Goal: Information Seeking & Learning: Check status

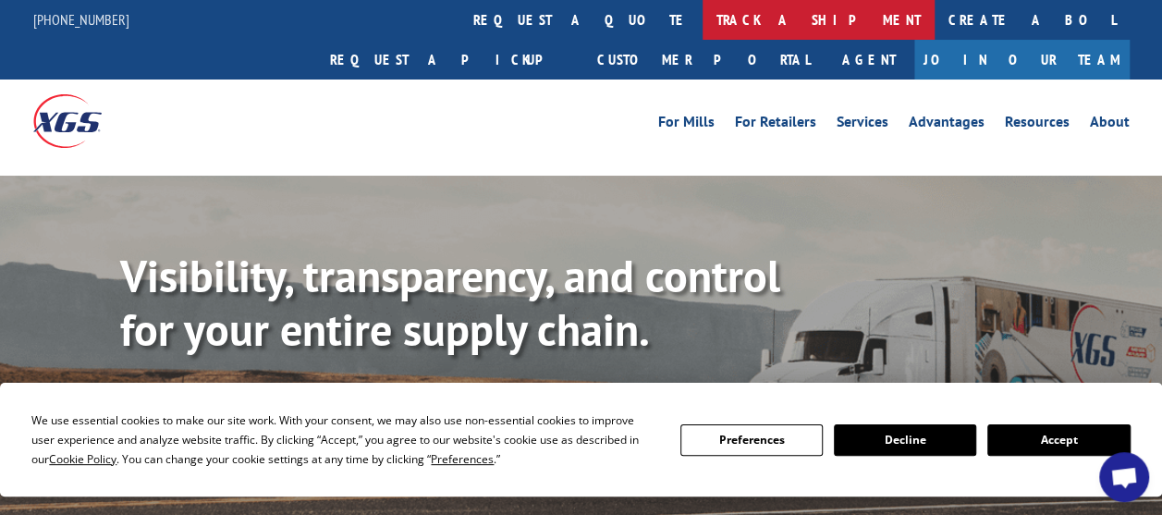
click at [702, 16] on link "track a shipment" at bounding box center [818, 20] width 232 height 40
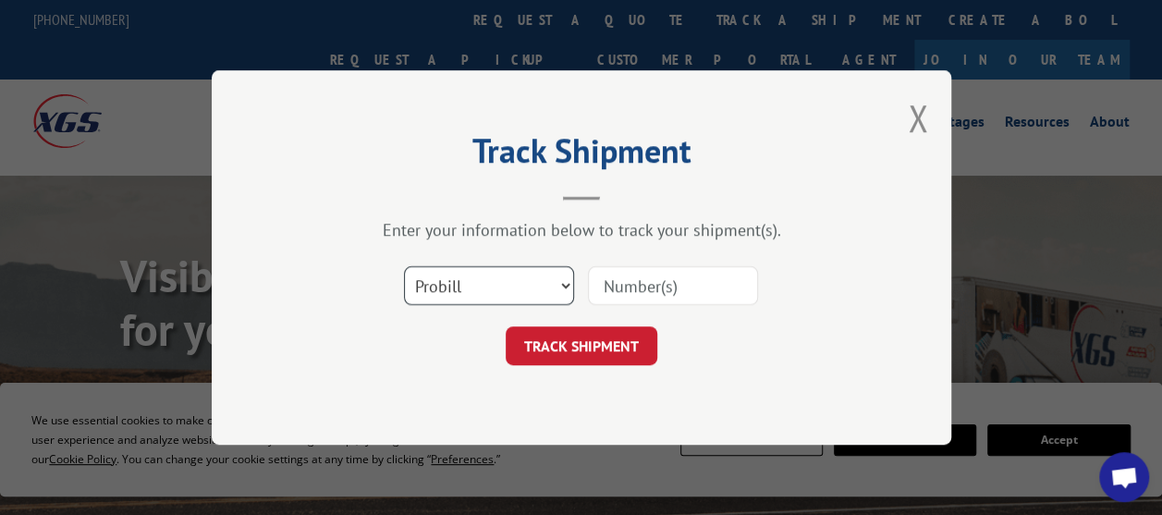
click at [501, 280] on select "Select category... Probill BOL PO" at bounding box center [489, 285] width 170 height 39
select select "po"
click at [404, 266] on select "Select category... Probill BOL PO" at bounding box center [489, 285] width 170 height 39
click at [623, 277] on input at bounding box center [673, 285] width 170 height 39
paste input "64539082"
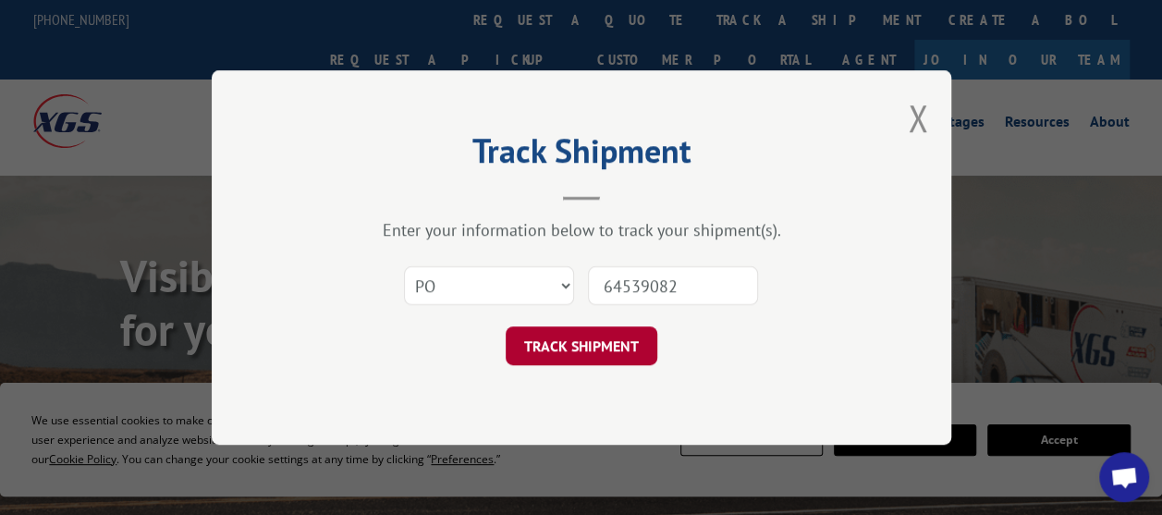
type input "64539082"
click at [583, 351] on button "TRACK SHIPMENT" at bounding box center [582, 345] width 152 height 39
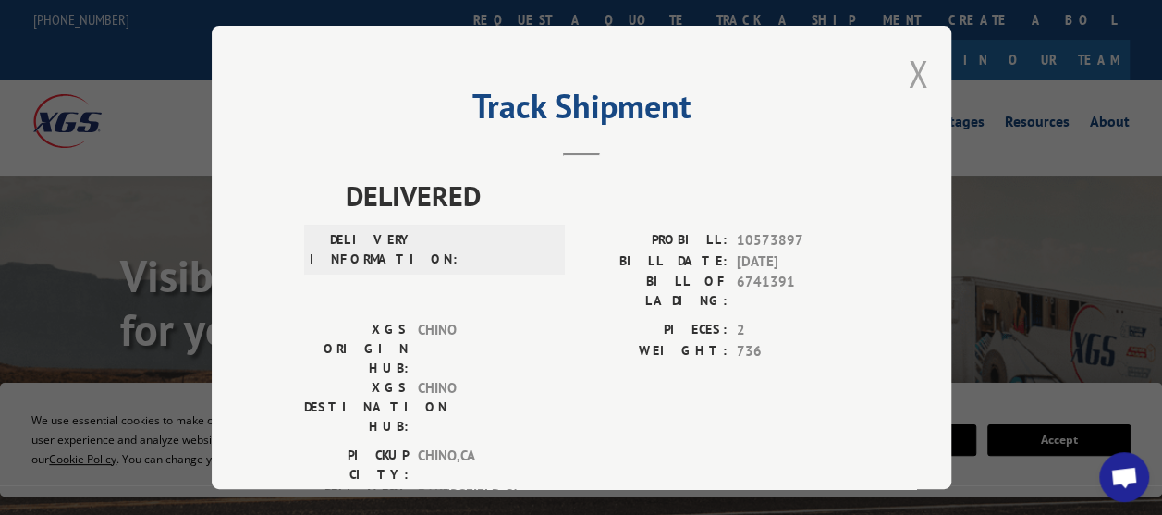
click at [911, 63] on button "Close modal" at bounding box center [918, 73] width 20 height 49
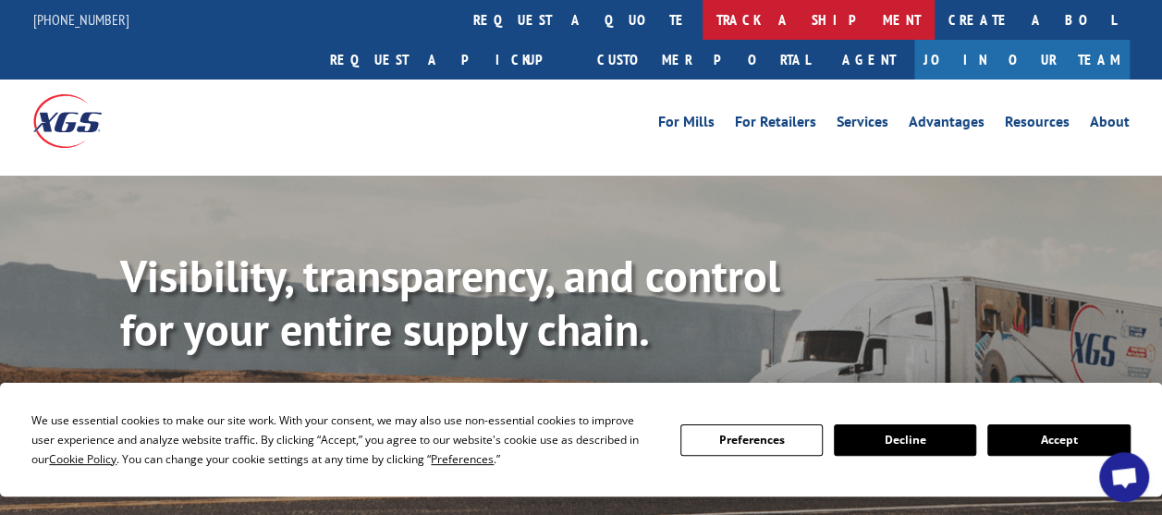
click at [702, 11] on link "track a shipment" at bounding box center [818, 20] width 232 height 40
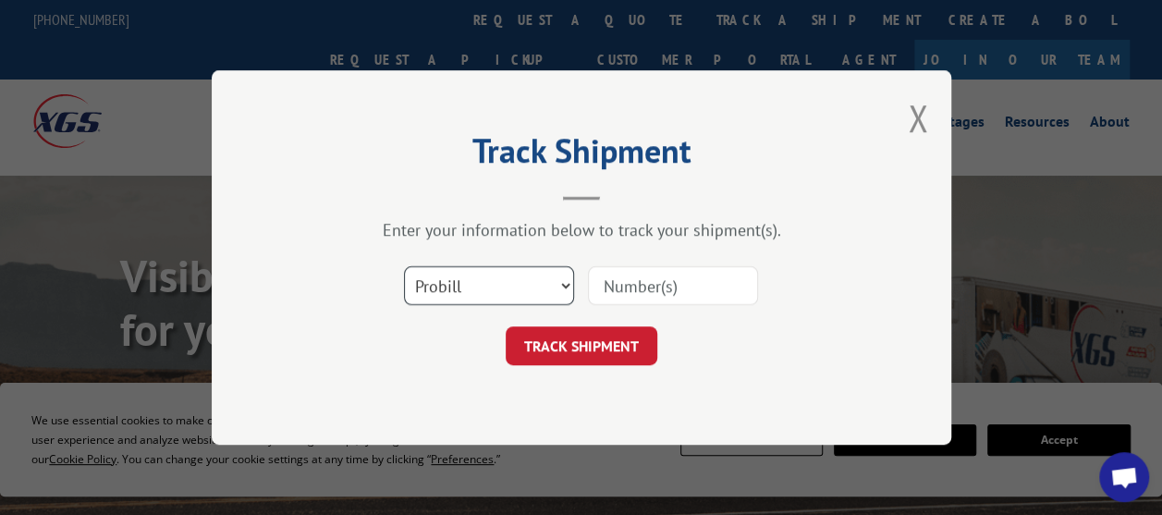
click at [517, 281] on select "Select category... Probill BOL PO" at bounding box center [489, 285] width 170 height 39
select select "po"
click at [404, 266] on select "Select category... Probill BOL PO" at bounding box center [489, 285] width 170 height 39
click at [624, 283] on input at bounding box center [673, 285] width 170 height 39
paste input "32549854"
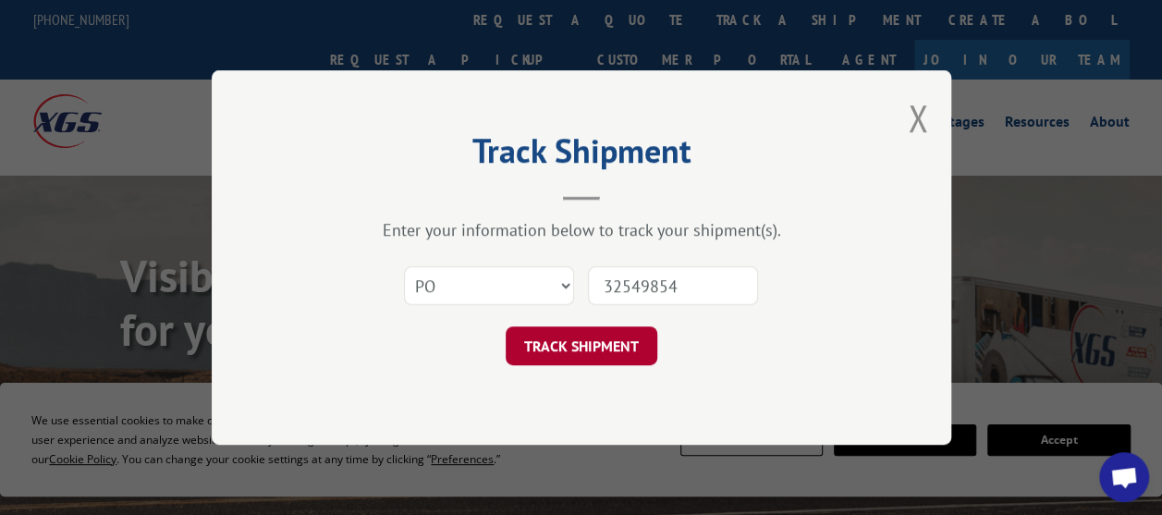
type input "32549854"
click at [587, 347] on button "TRACK SHIPMENT" at bounding box center [582, 345] width 152 height 39
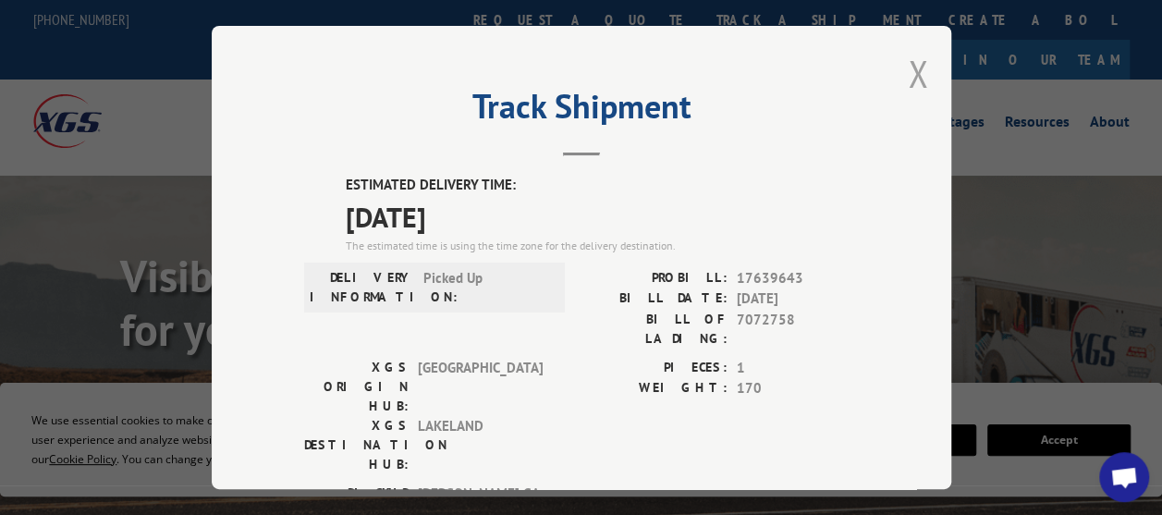
click at [908, 67] on button "Close modal" at bounding box center [918, 73] width 20 height 49
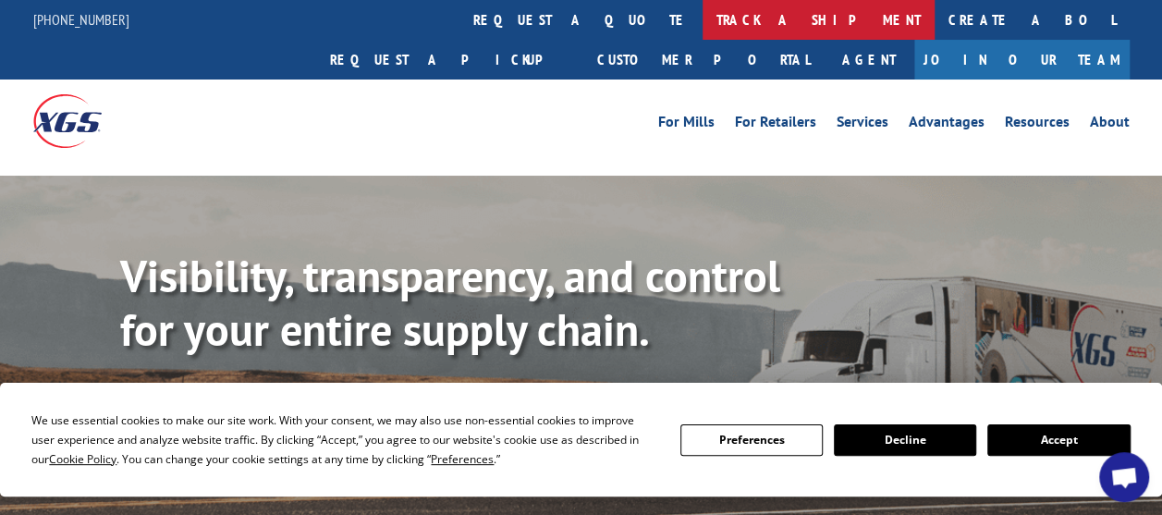
click at [702, 18] on link "track a shipment" at bounding box center [818, 20] width 232 height 40
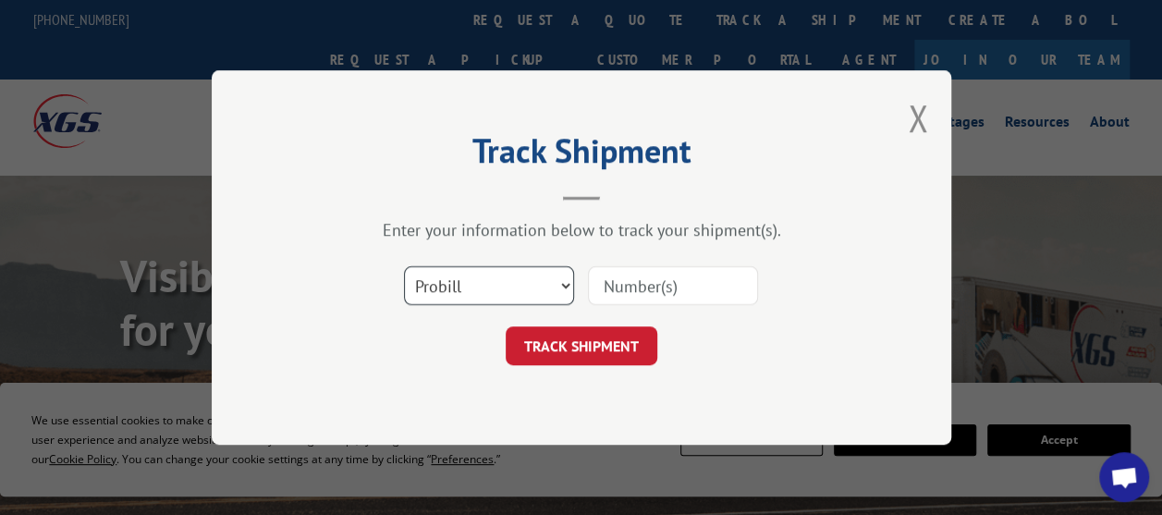
click at [516, 288] on select "Select category... Probill BOL PO" at bounding box center [489, 285] width 170 height 39
select select "po"
click at [404, 266] on select "Select category... Probill BOL PO" at bounding box center [489, 285] width 170 height 39
click at [643, 285] on input at bounding box center [673, 285] width 170 height 39
paste input "67521220"
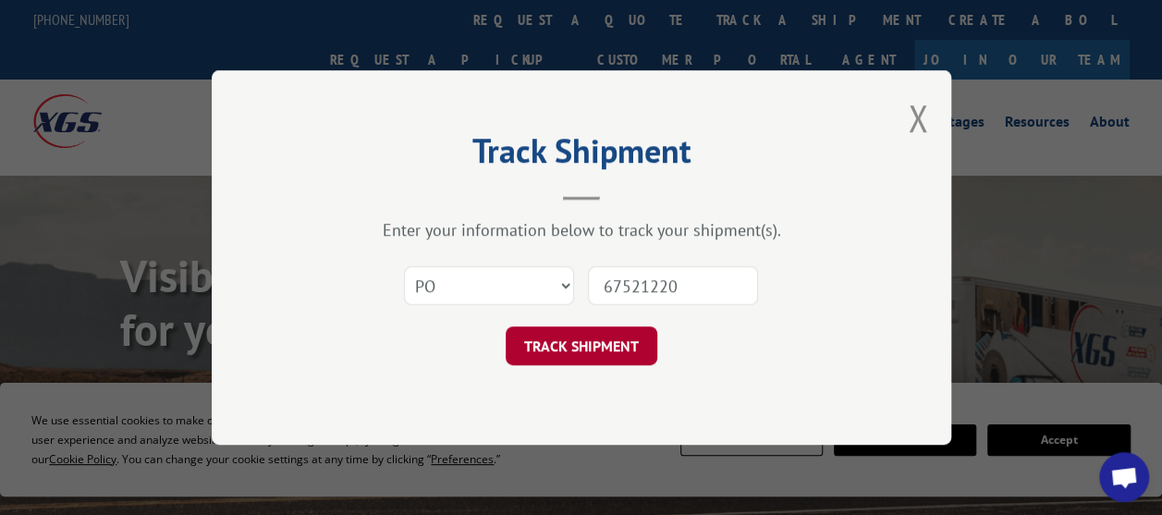
type input "67521220"
click at [599, 342] on button "TRACK SHIPMENT" at bounding box center [582, 345] width 152 height 39
